Goal: Navigation & Orientation: Find specific page/section

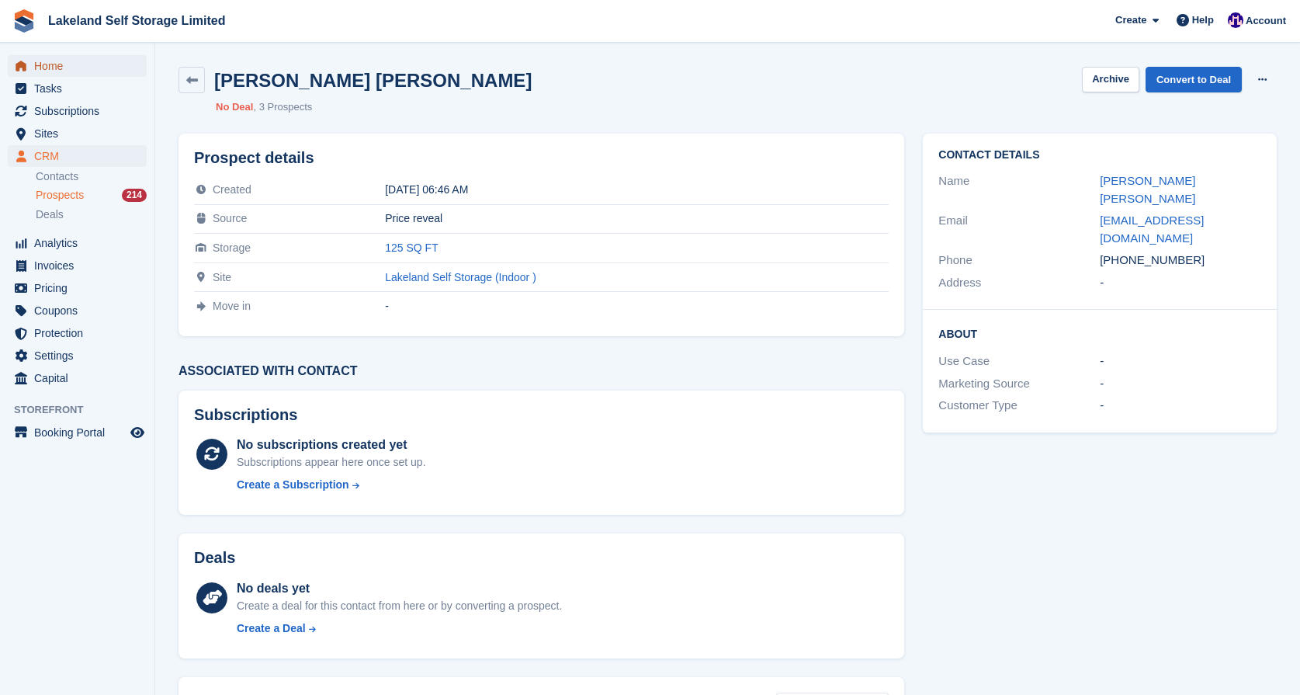
click at [47, 68] on span "Home" at bounding box center [80, 66] width 93 height 22
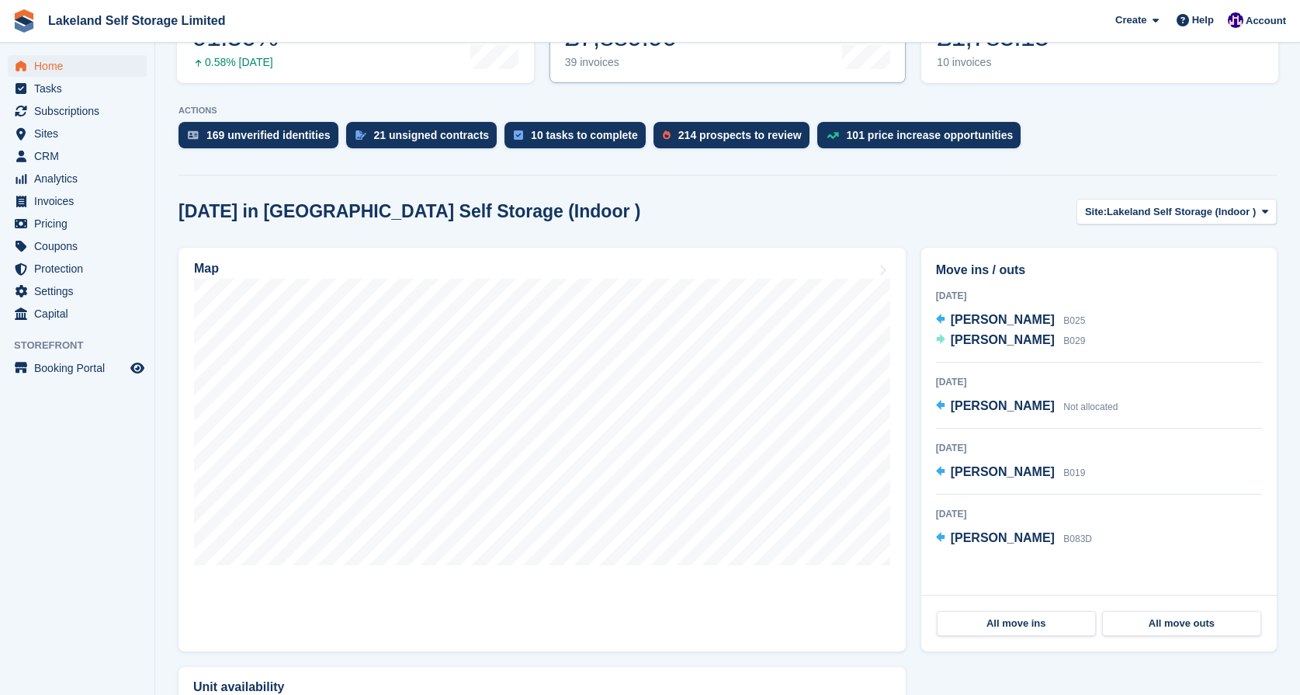
scroll to position [265, 0]
